Goal: Task Accomplishment & Management: Manage account settings

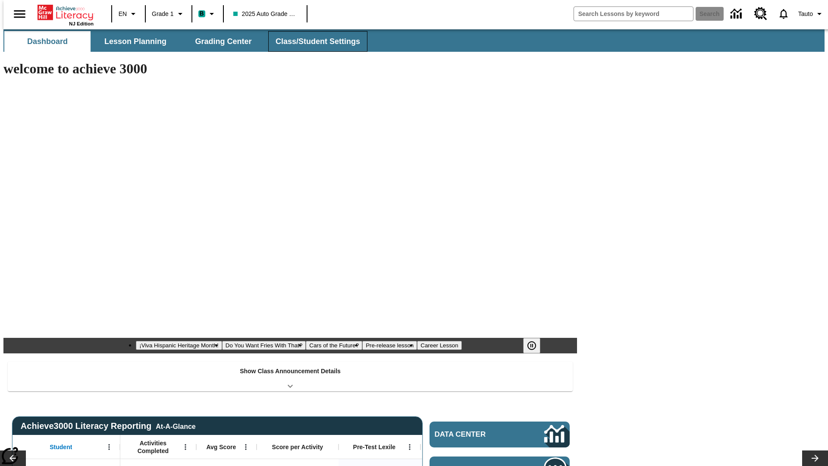
click at [313, 41] on button "Class/Student Settings" at bounding box center [317, 41] width 99 height 21
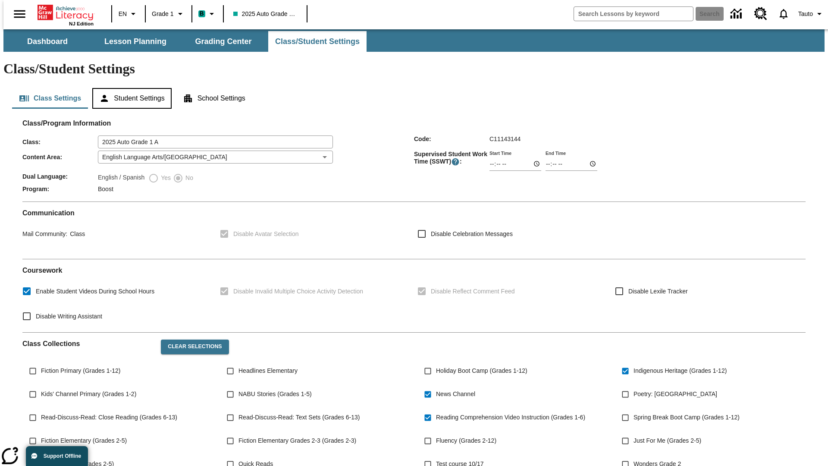
click at [130, 88] on button "Student Settings" at bounding box center [131, 98] width 79 height 21
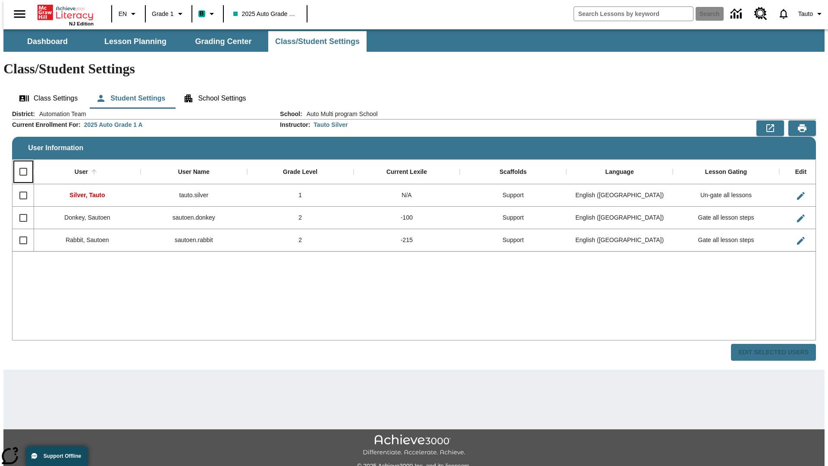
click at [19, 163] on input "Select all rows" at bounding box center [23, 172] width 18 height 18
checkbox input "true"
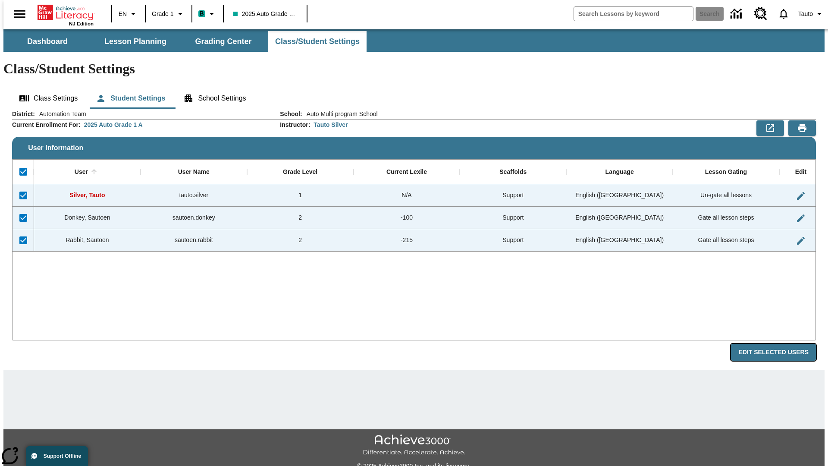
click at [780, 344] on button "Edit Selected Users" at bounding box center [773, 352] width 85 height 17
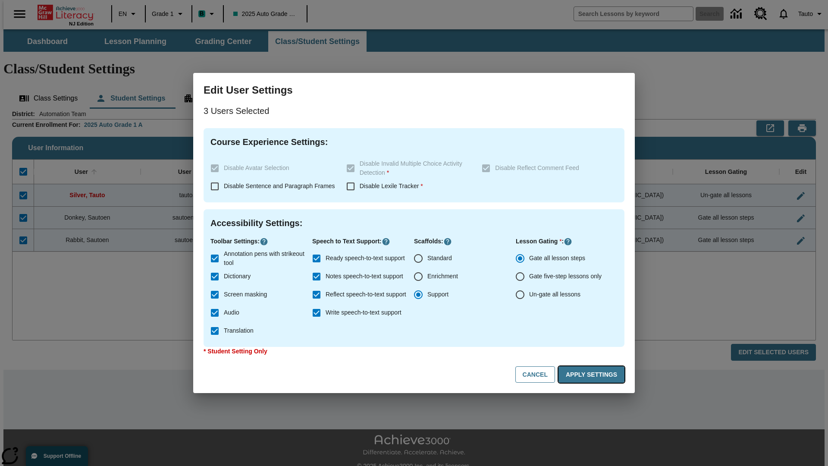
click at [593, 374] on button "Apply Settings" at bounding box center [591, 374] width 66 height 17
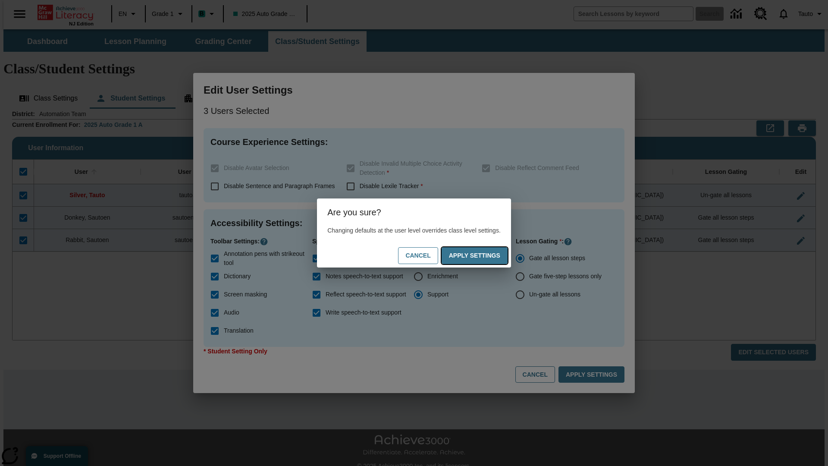
click at [483, 255] on button "Apply Settings" at bounding box center [474, 255] width 66 height 17
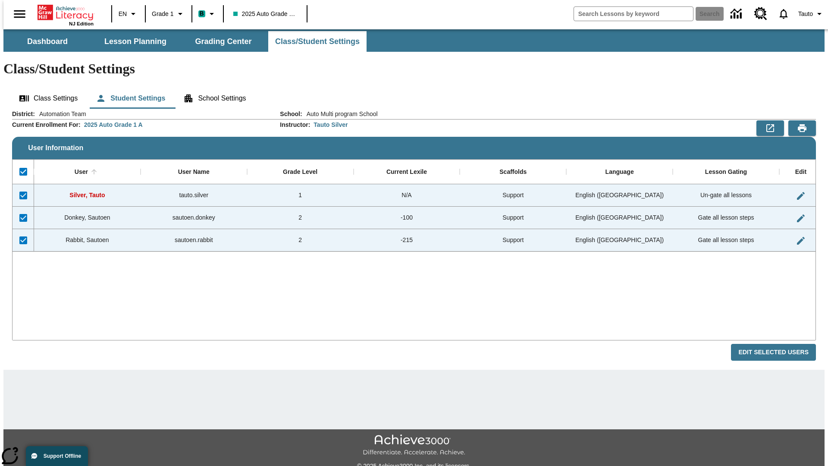
checkbox input "false"
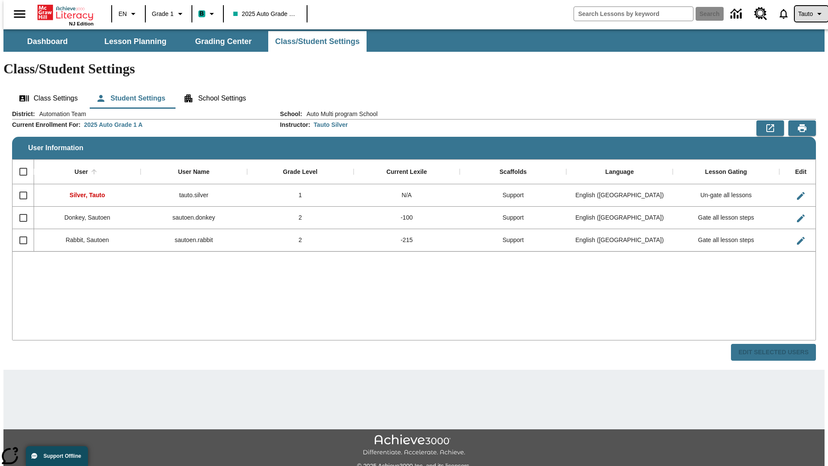
click at [807, 14] on span "Tauto" at bounding box center [805, 13] width 15 height 9
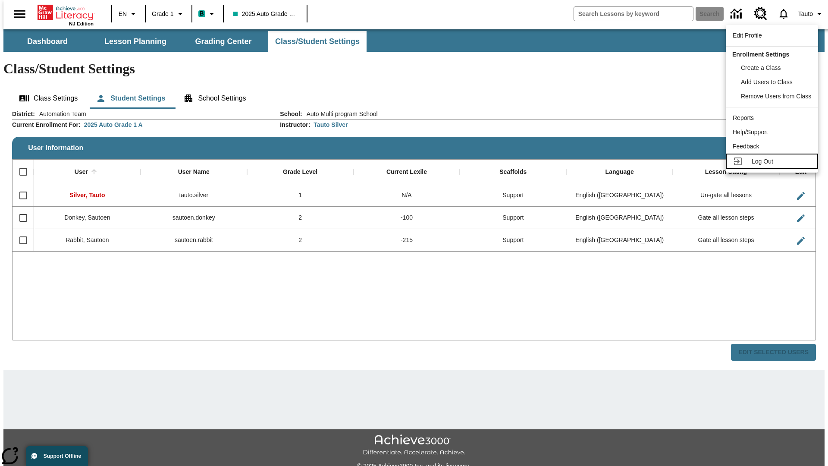
click at [773, 161] on span "Log Out" at bounding box center [762, 161] width 22 height 7
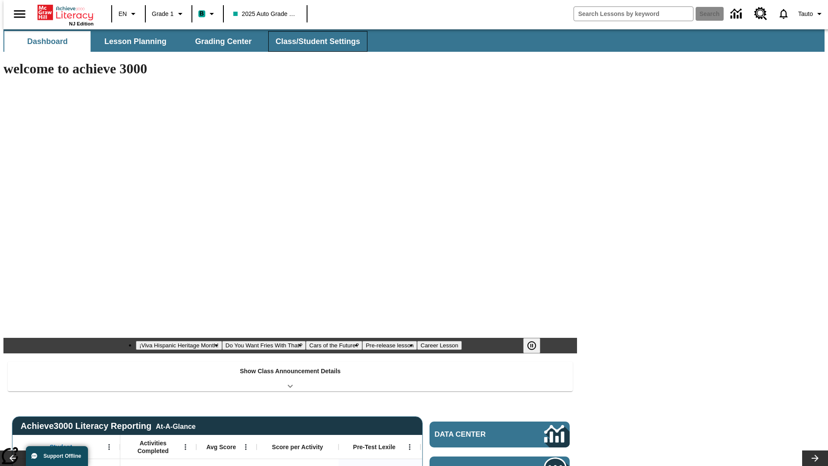
click at [313, 41] on button "Class/Student Settings" at bounding box center [317, 41] width 99 height 21
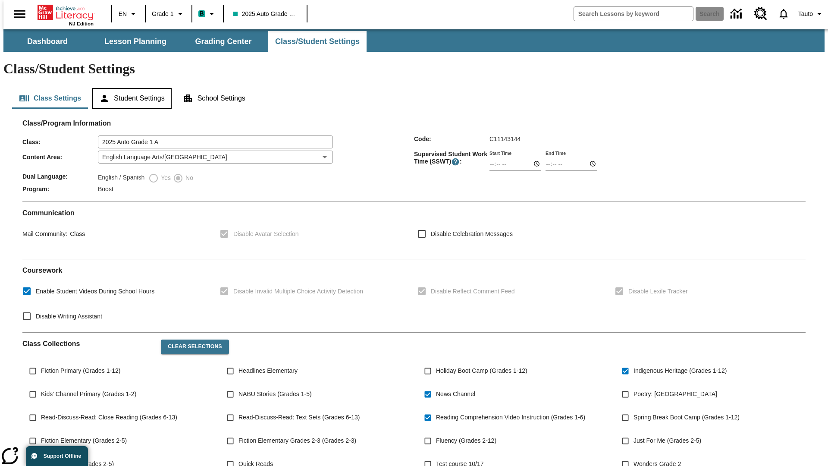
click at [130, 88] on button "Student Settings" at bounding box center [131, 98] width 79 height 21
